Goal: Find contact information: Find contact information

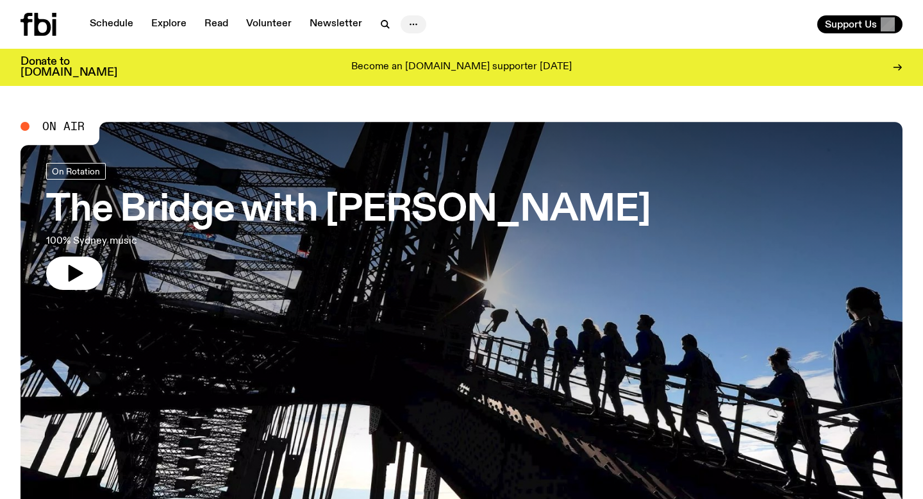
click at [419, 27] on button "button" at bounding box center [414, 24] width 26 height 18
click at [420, 75] on link "Contact" at bounding box center [413, 73] width 64 height 18
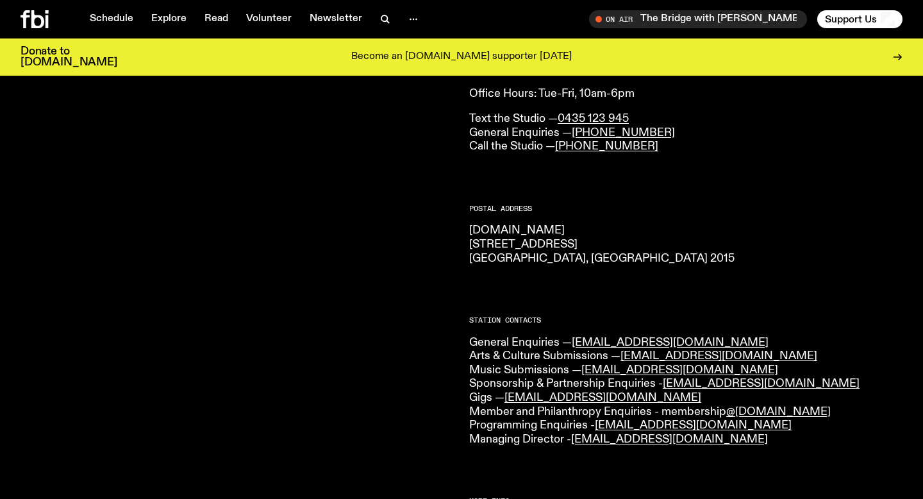
scroll to position [135, 0]
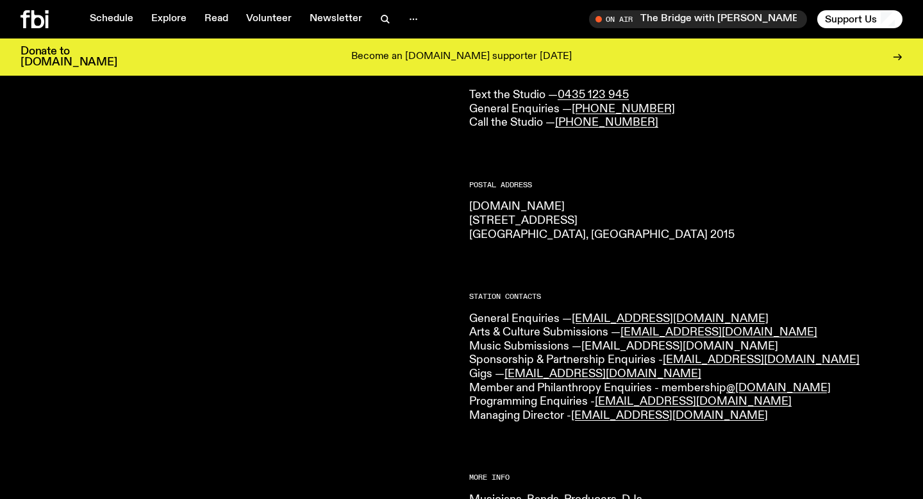
click at [602, 349] on link "[EMAIL_ADDRESS][DOMAIN_NAME]" at bounding box center [679, 346] width 197 height 12
click at [612, 345] on link "[EMAIL_ADDRESS][DOMAIN_NAME]" at bounding box center [679, 346] width 197 height 12
drag, startPoint x: 721, startPoint y: 349, endPoint x: 585, endPoint y: 345, distance: 136.0
click at [585, 345] on p "General Enquiries — [EMAIL_ADDRESS][DOMAIN_NAME] Arts & Culture Submissions — […" at bounding box center [685, 367] width 433 height 111
copy link "[EMAIL_ADDRESS][DOMAIN_NAME]"
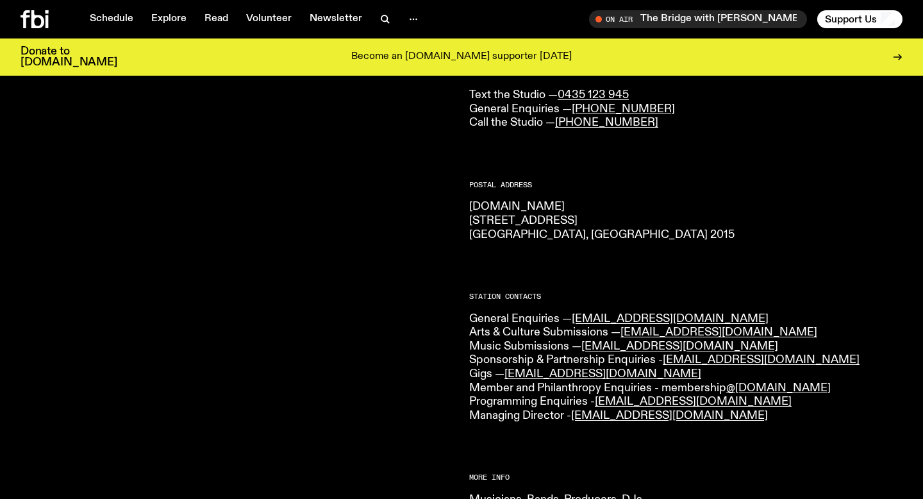
click at [715, 222] on p "[DOMAIN_NAME] [STREET_ADDRESS] 2015" at bounding box center [685, 221] width 433 height 42
